Goal: Find specific page/section: Find specific page/section

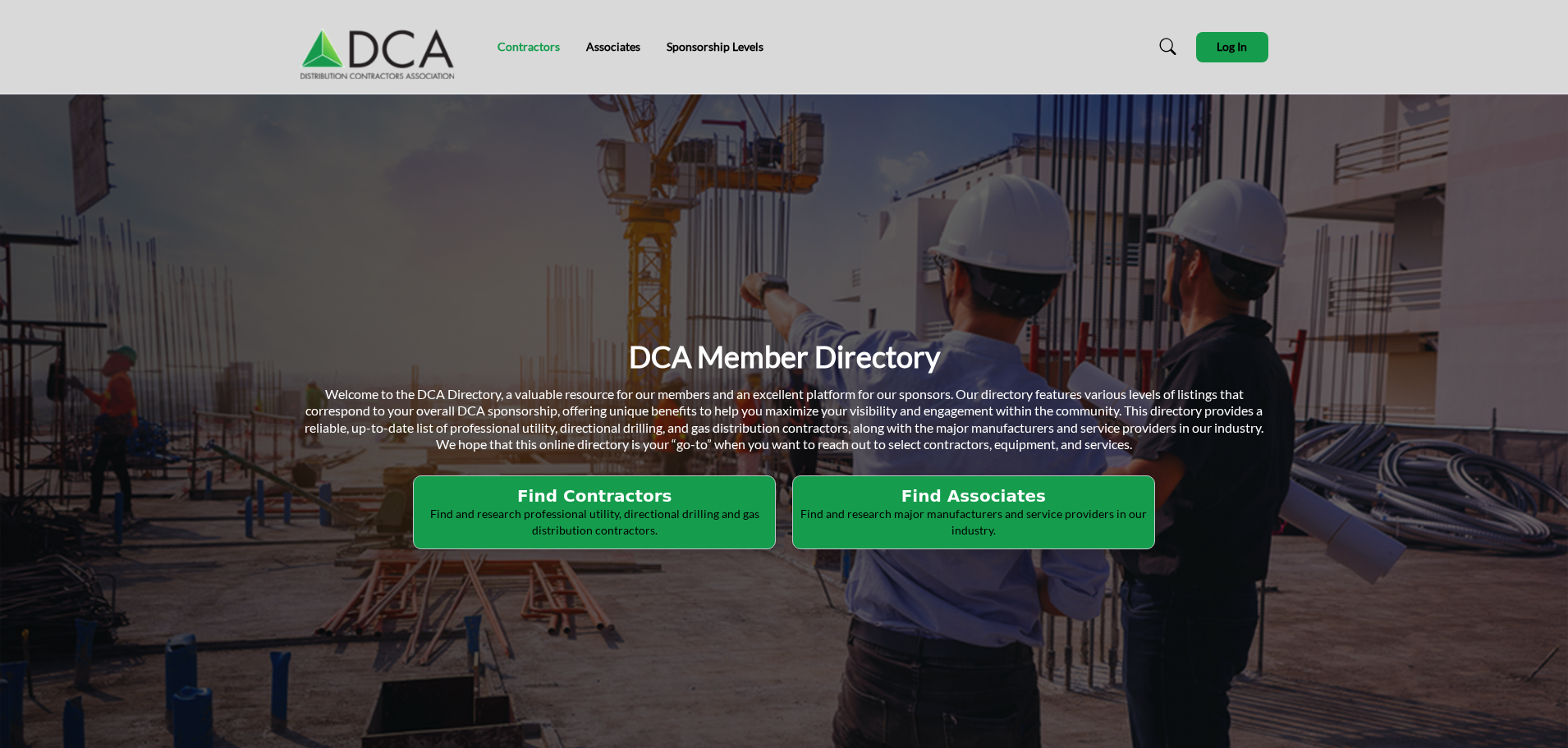
drag, startPoint x: 510, startPoint y: 37, endPoint x: 519, endPoint y: 42, distance: 10.3
click at [510, 37] on div "Contractors Associates Sponsorship Levels" at bounding box center [784, 47] width 985 height 66
click at [522, 47] on link "Contractors" at bounding box center [529, 46] width 62 height 14
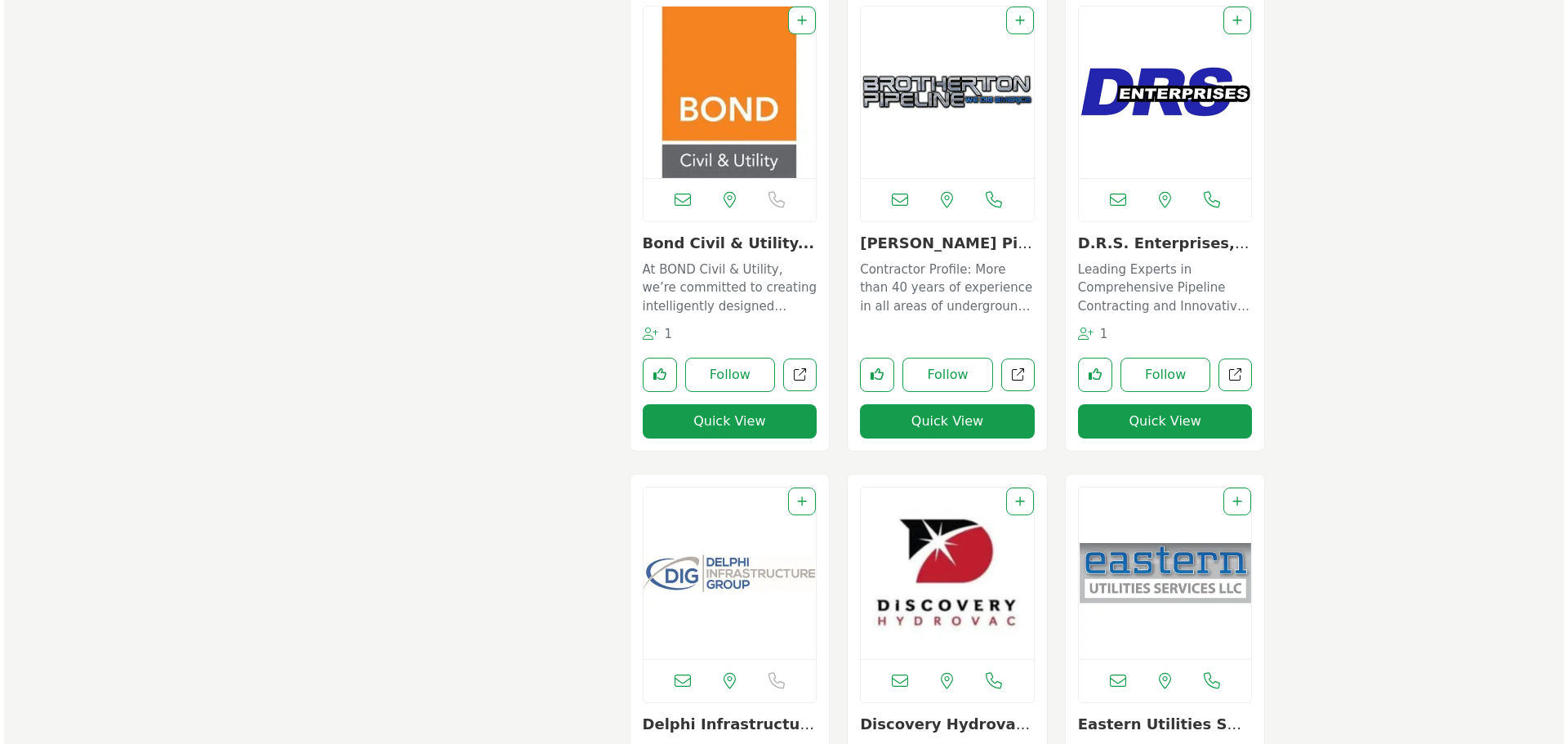
scroll to position [1960, 0]
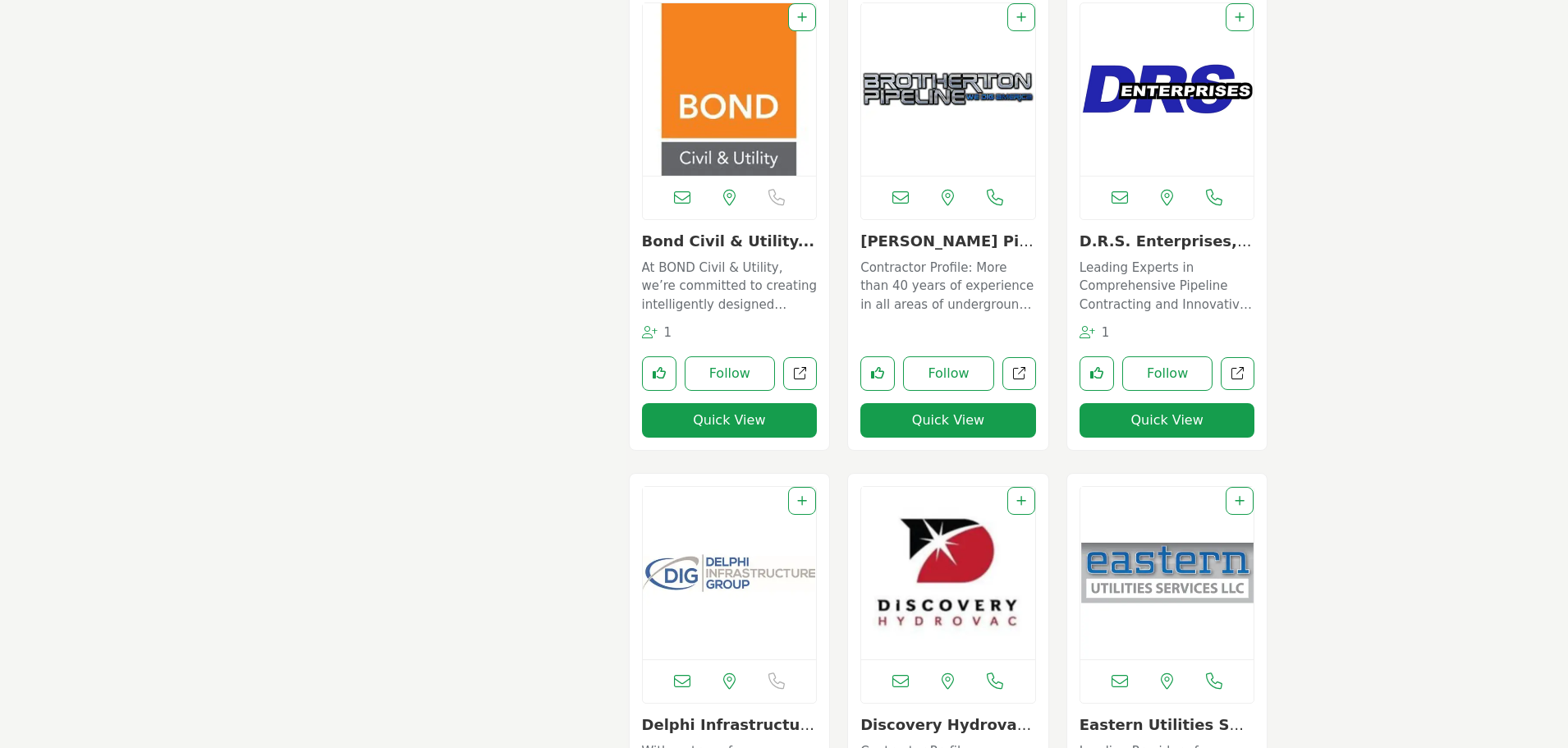
drag, startPoint x: 1413, startPoint y: 301, endPoint x: 1372, endPoint y: 334, distance: 52.6
click at [697, 410] on button "Quick View" at bounding box center [729, 420] width 175 height 35
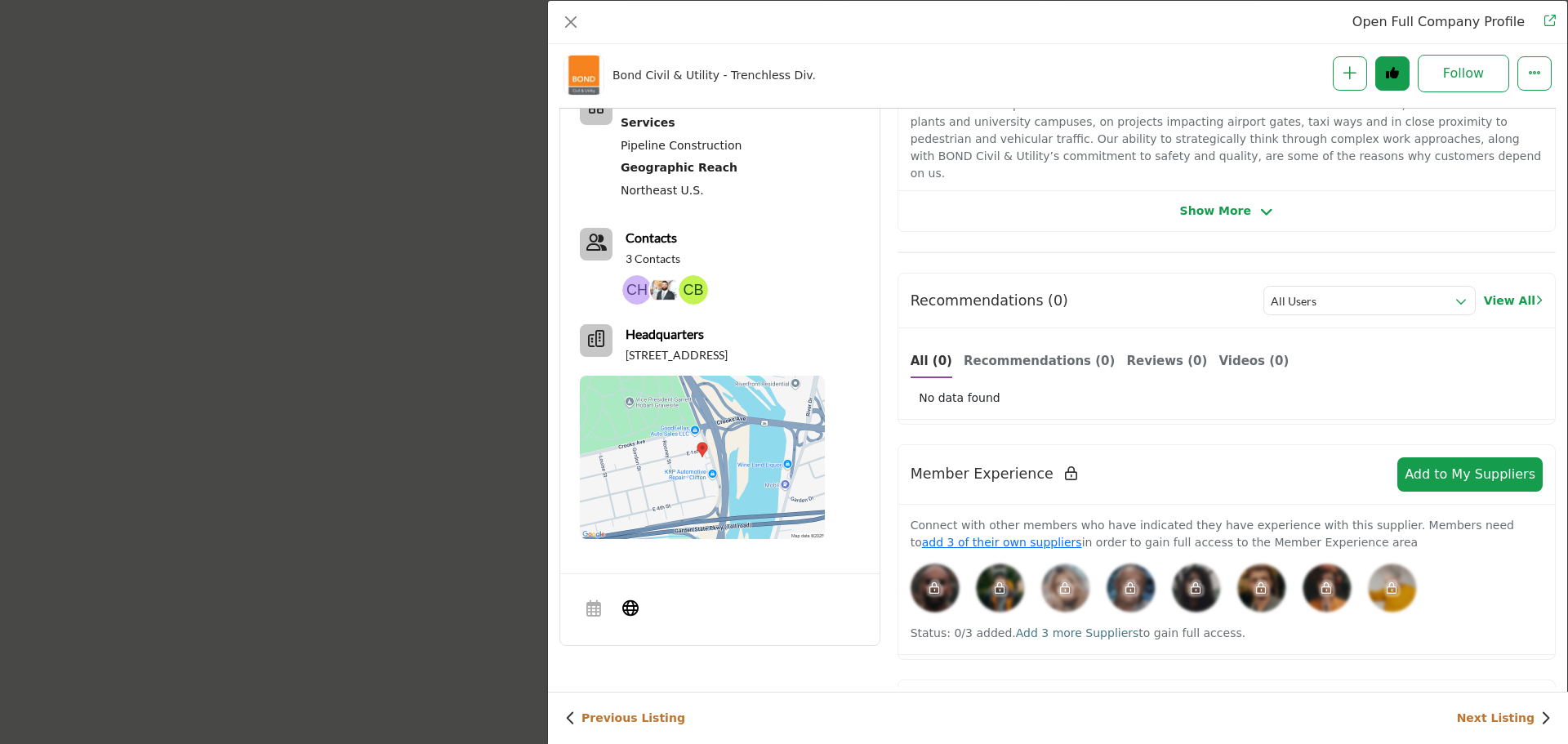
scroll to position [0, 0]
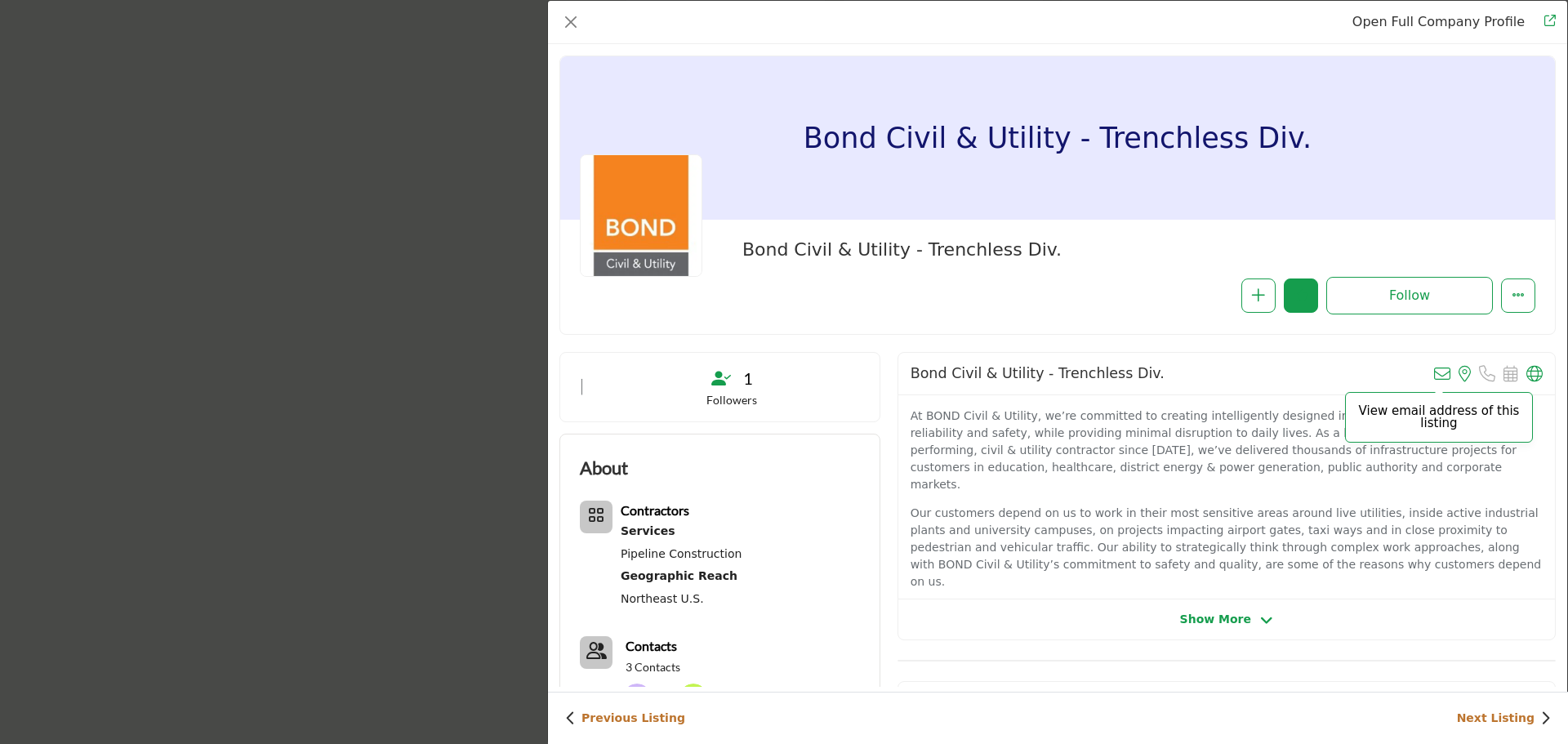
click at [1435, 369] on icon "Company Data Modal" at bounding box center [1443, 374] width 16 height 16
